Goal: Transaction & Acquisition: Purchase product/service

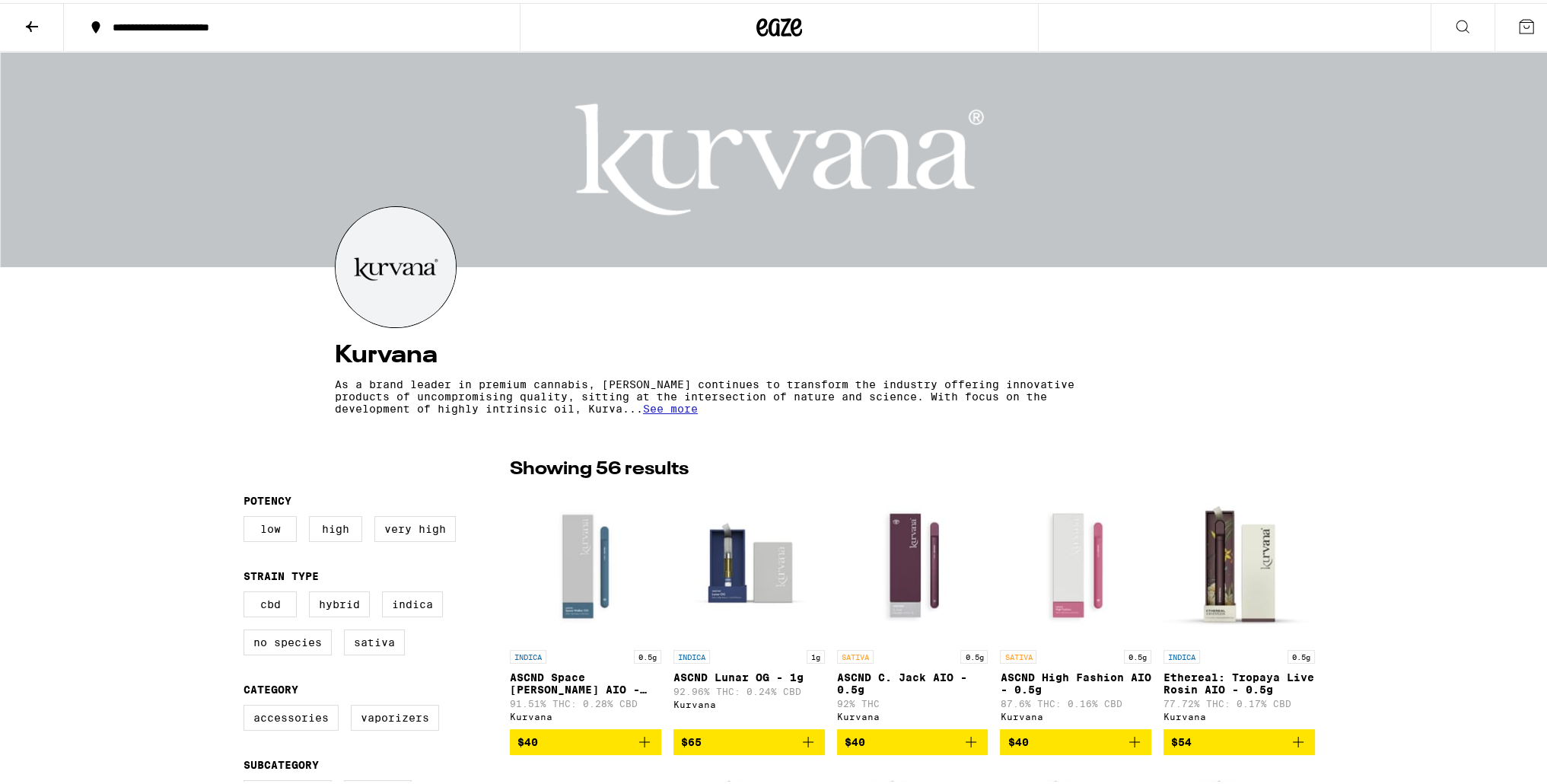
drag, startPoint x: 368, startPoint y: 542, endPoint x: 170, endPoint y: 43, distance: 536.8
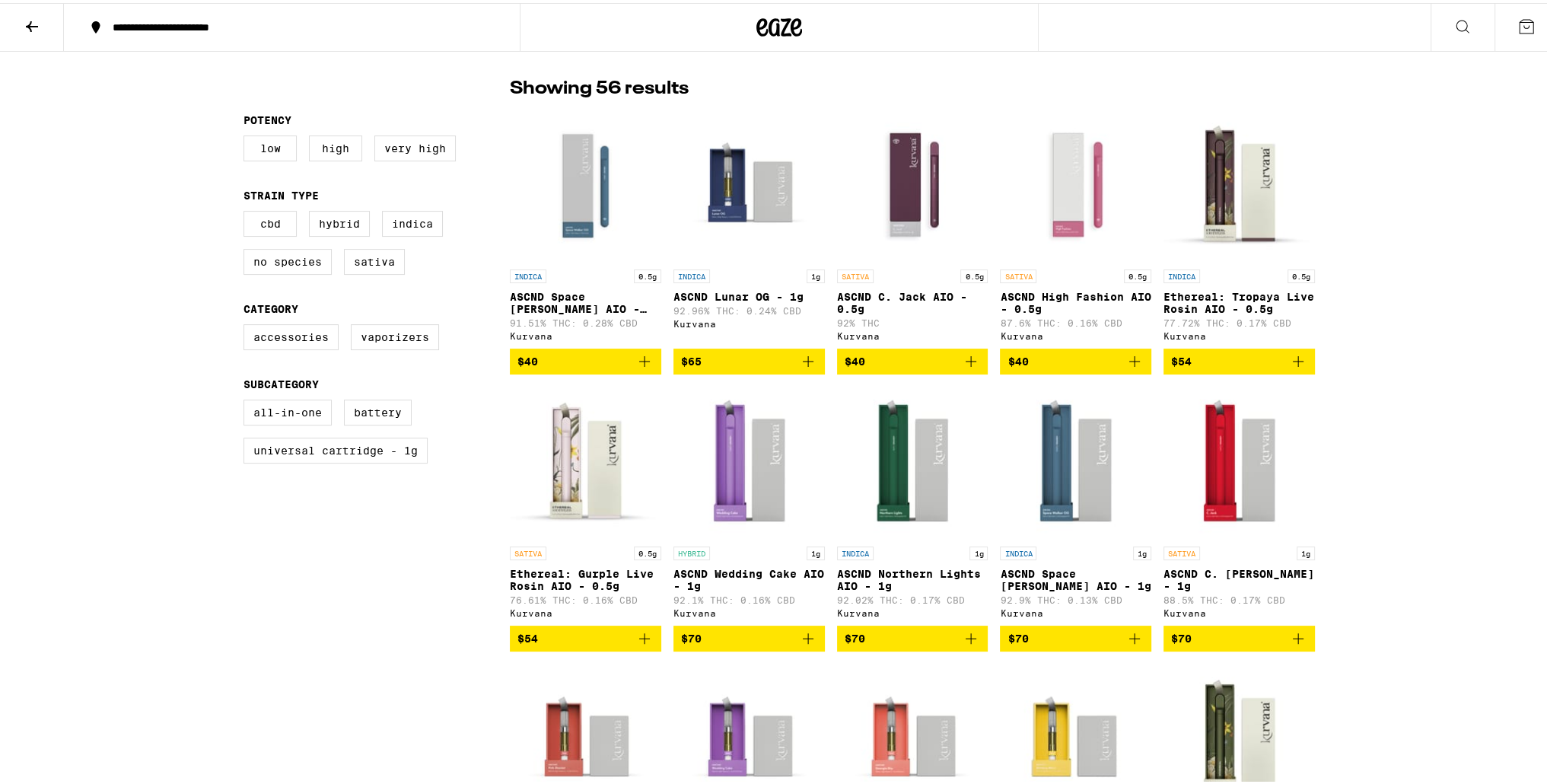
scroll to position [76, 0]
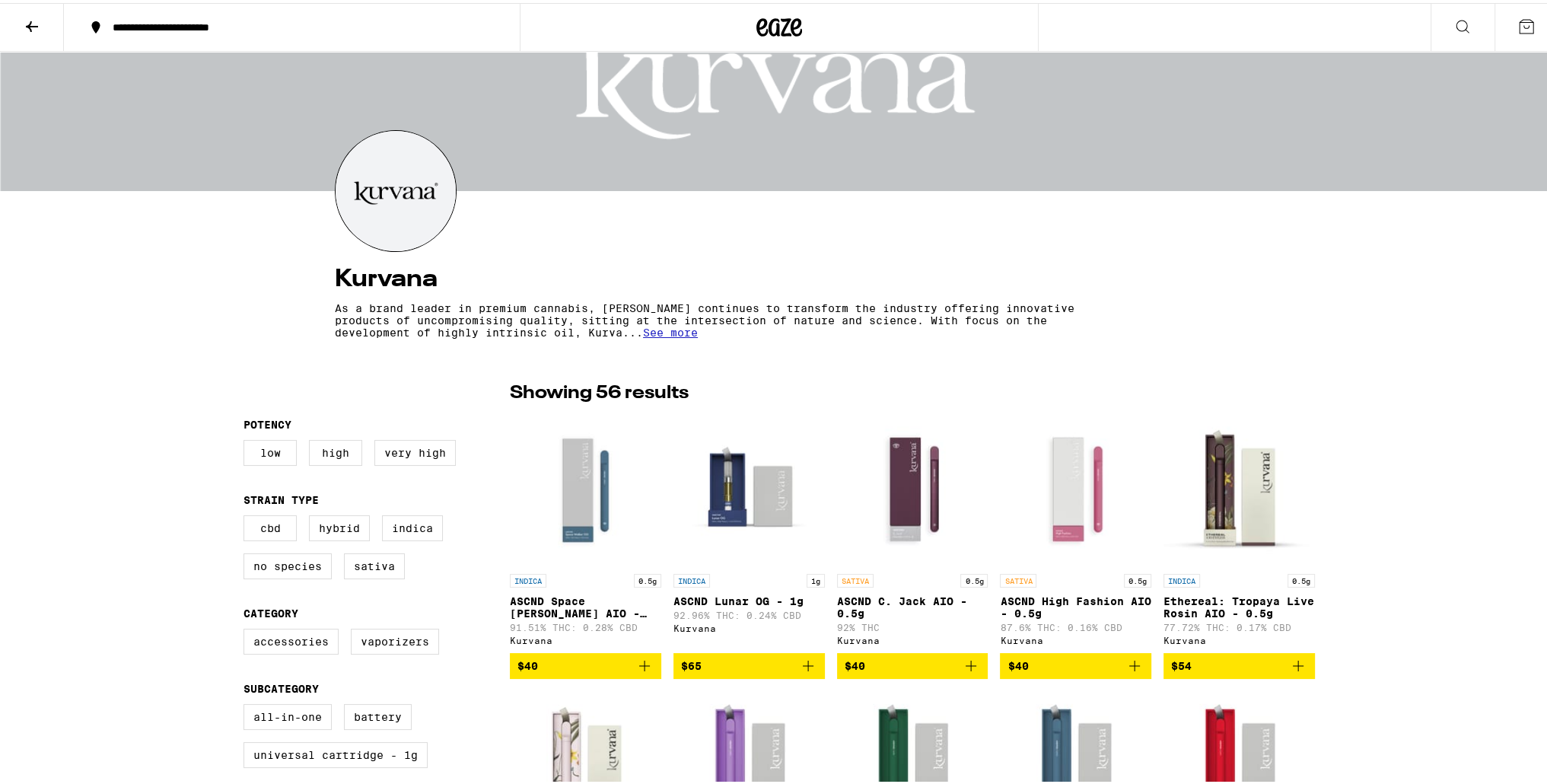
click at [6, 16] on button at bounding box center [31, 24] width 64 height 47
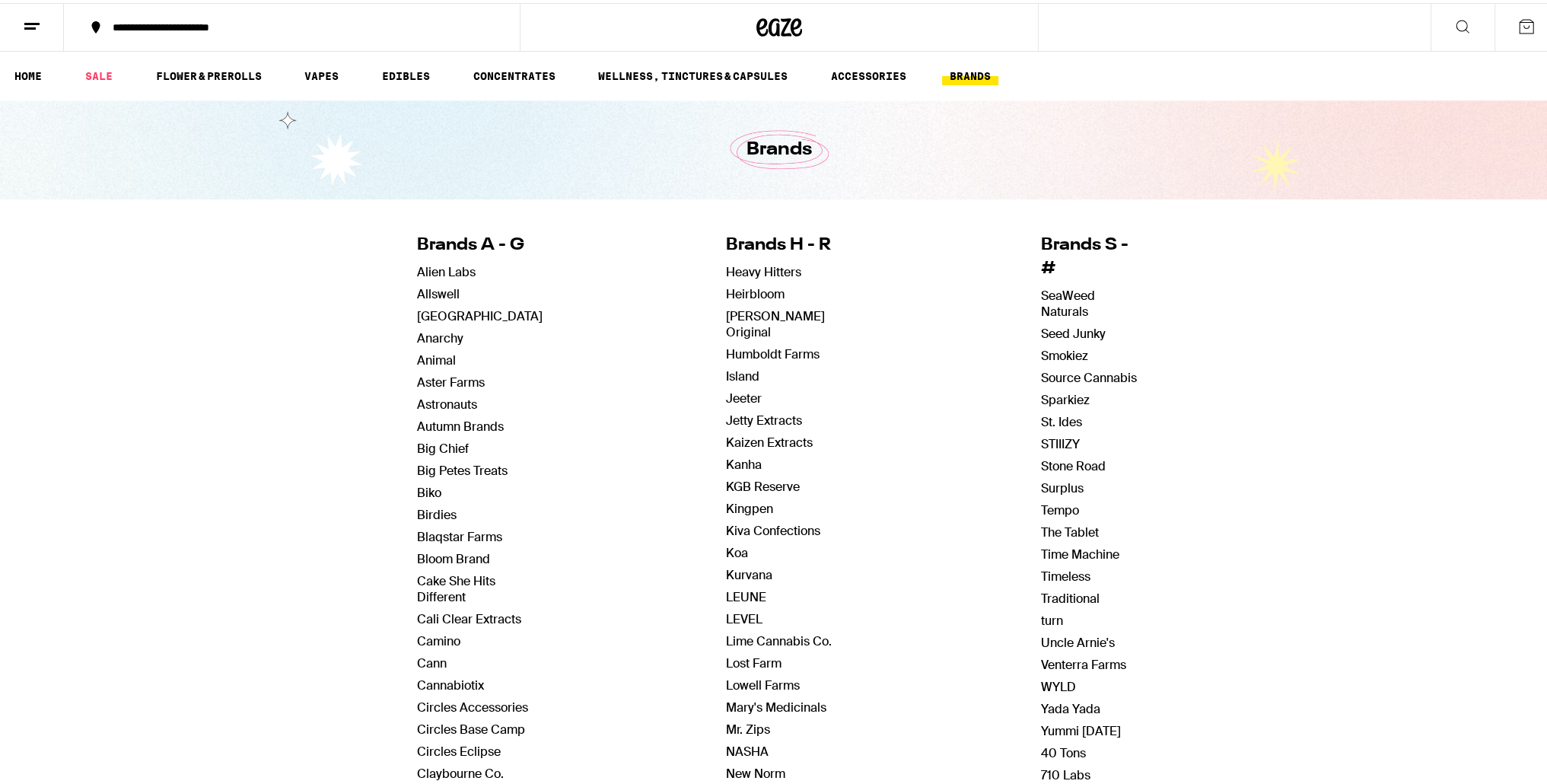
click at [778, 27] on icon at bounding box center [780, 24] width 22 height 18
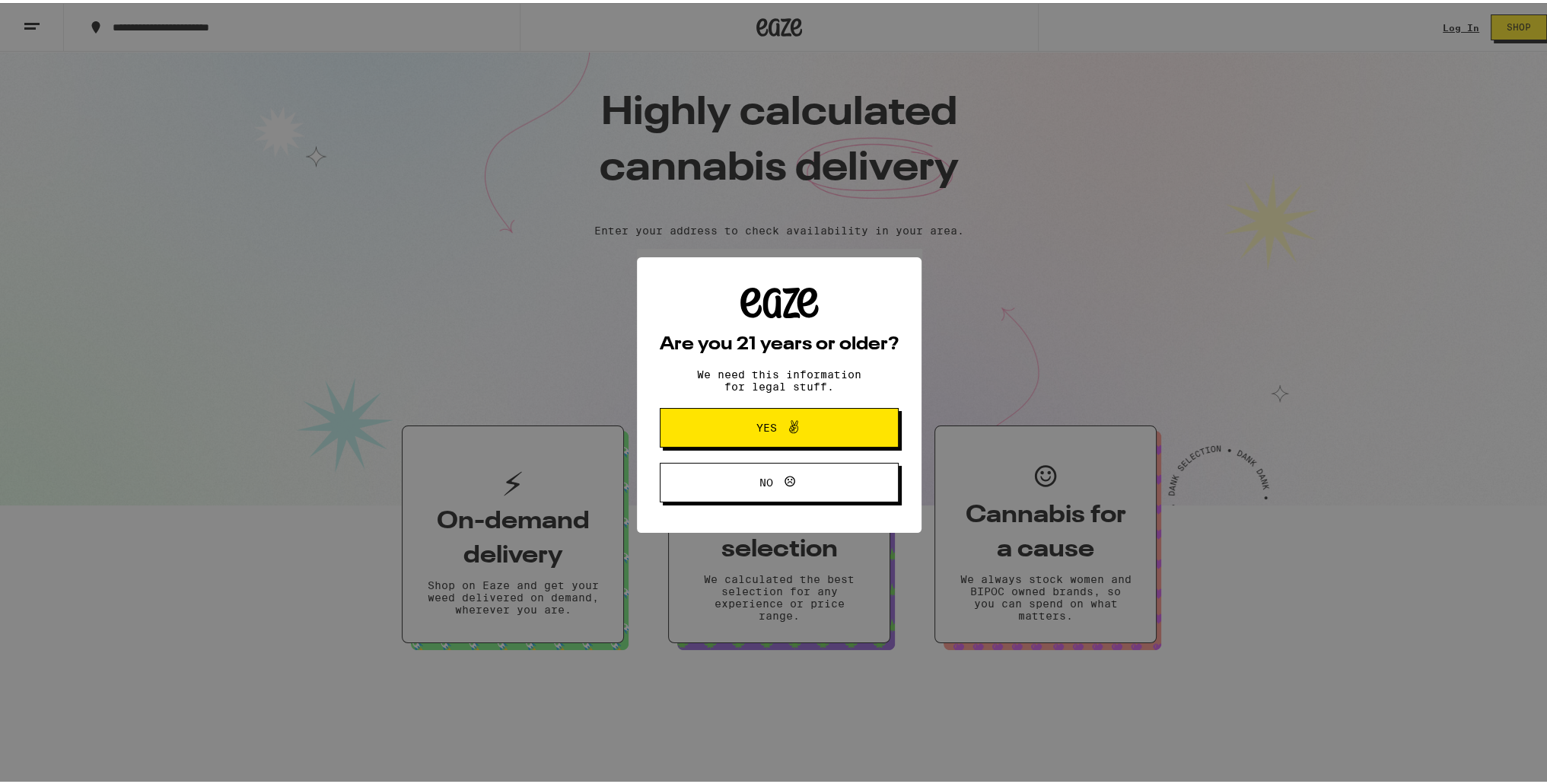
click at [722, 417] on span "Yes" at bounding box center [779, 425] width 116 height 20
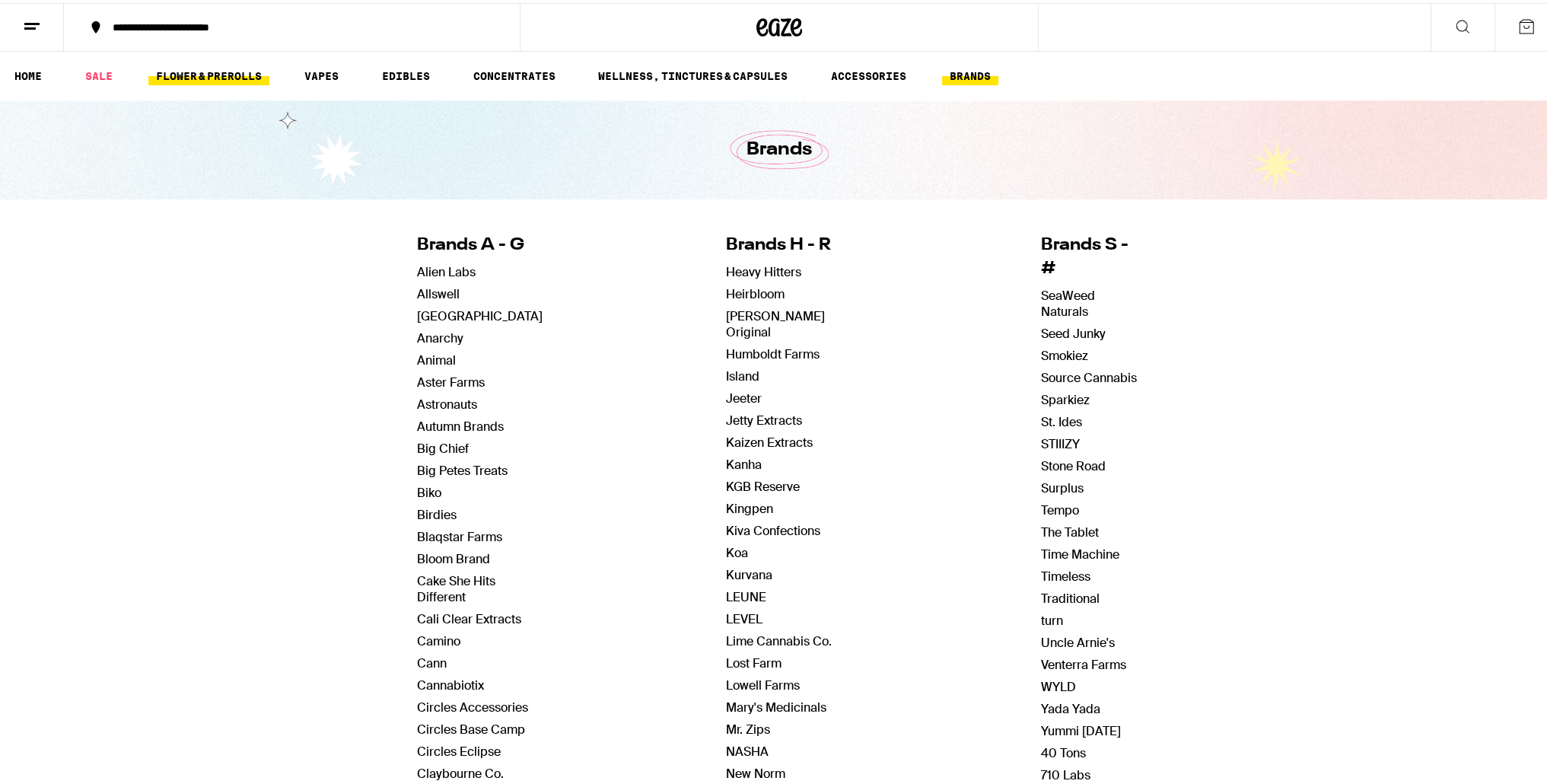
click at [225, 75] on link "FLOWER & PREROLLS" at bounding box center [209, 73] width 121 height 18
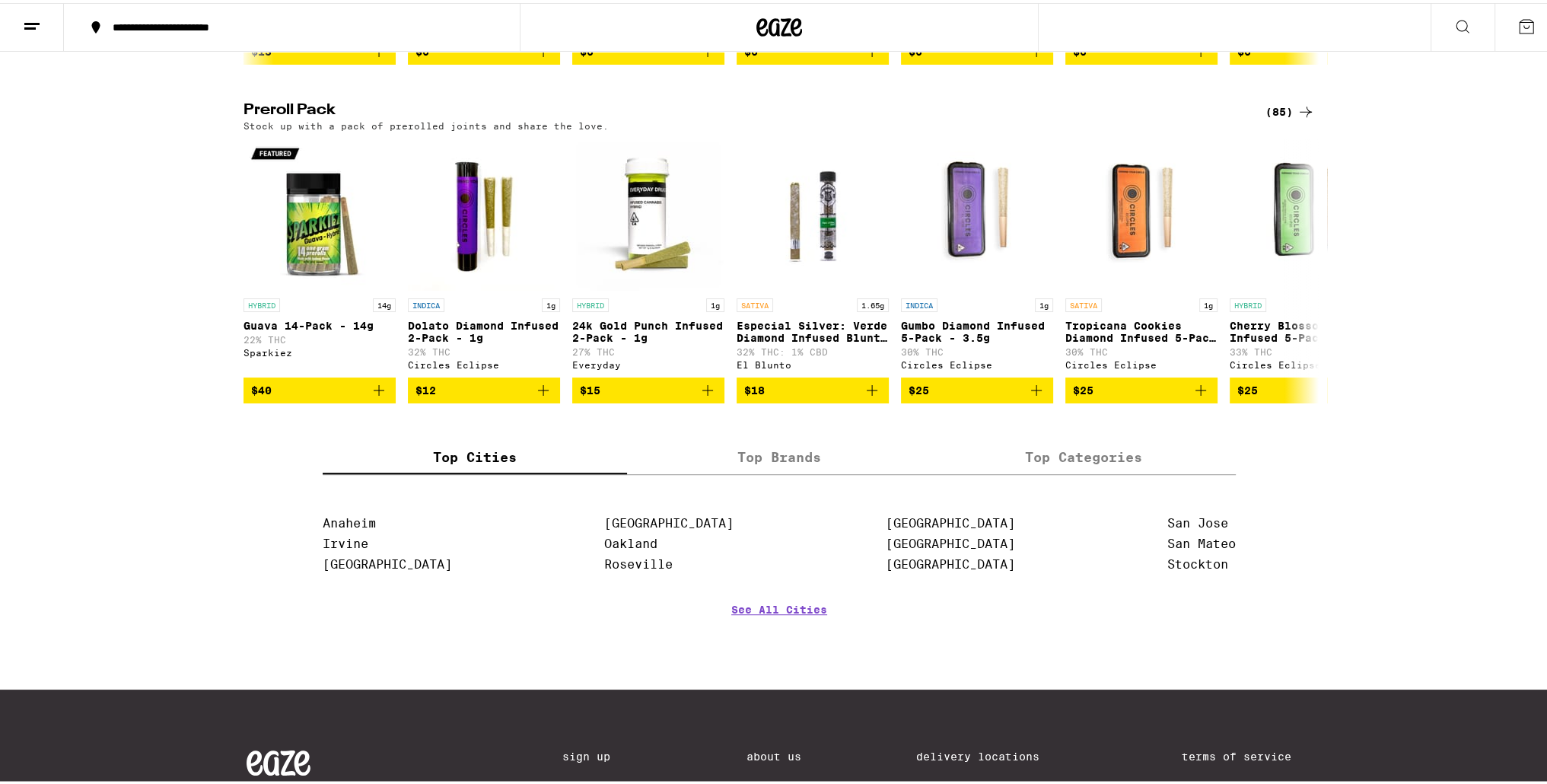
scroll to position [1332, 0]
